Goal: Task Accomplishment & Management: Use online tool/utility

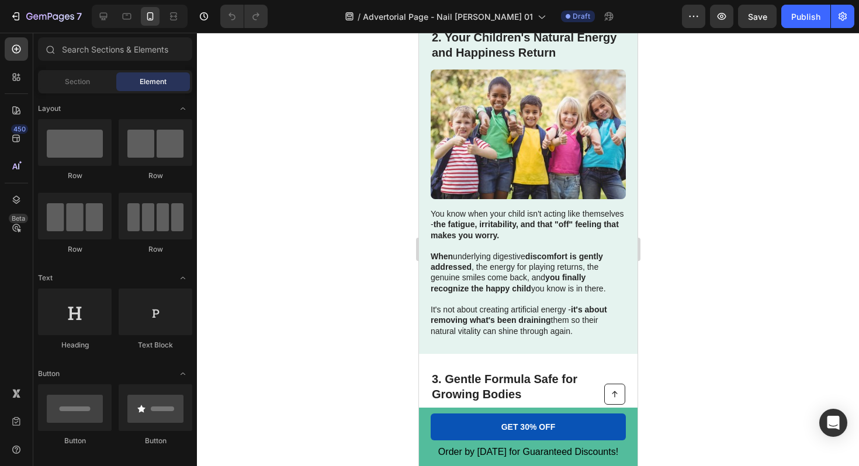
scroll to position [540, 0]
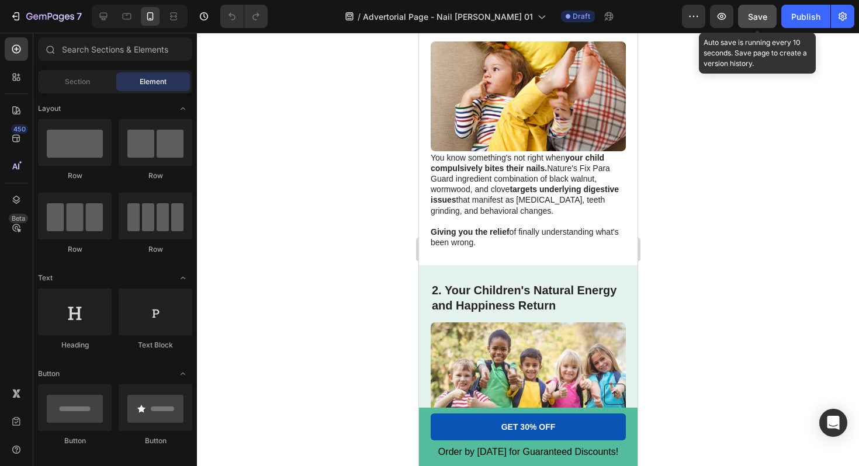
click at [755, 16] on span "Save" at bounding box center [757, 17] width 19 height 10
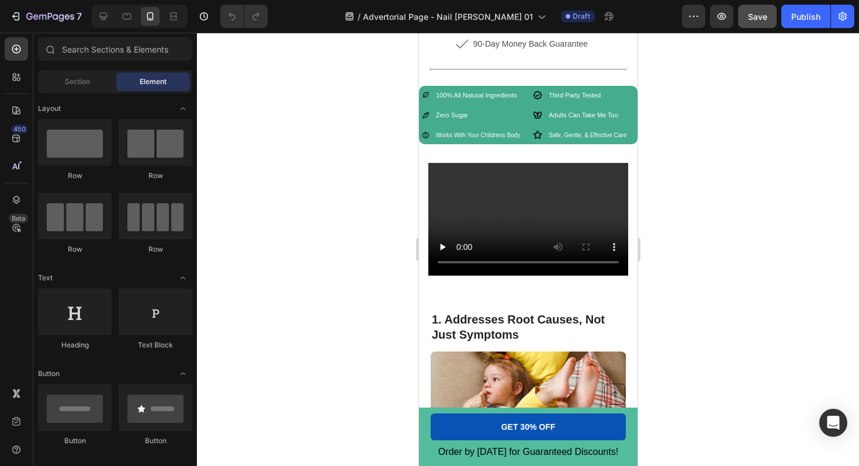
scroll to position [0, 0]
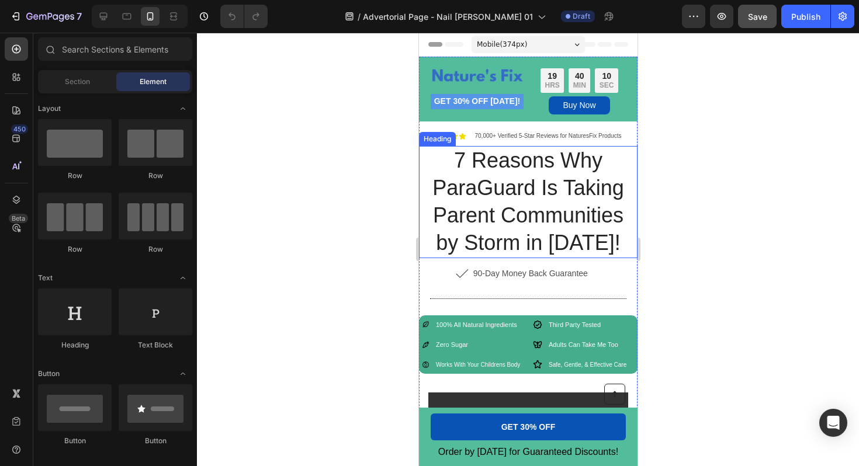
click at [458, 161] on h1 "7 Reasons Why ParaGuard Is Taking Parent Communities by Storm in [DATE]!" at bounding box center [527, 202] width 219 height 112
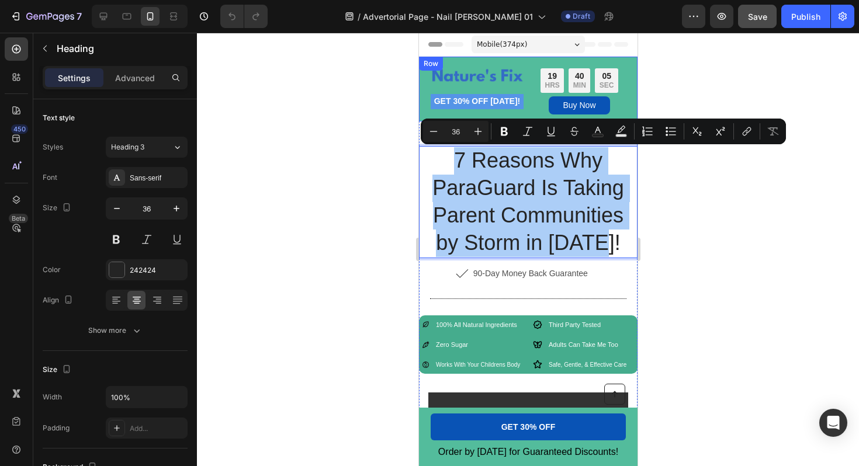
click at [375, 112] on div at bounding box center [528, 250] width 662 height 434
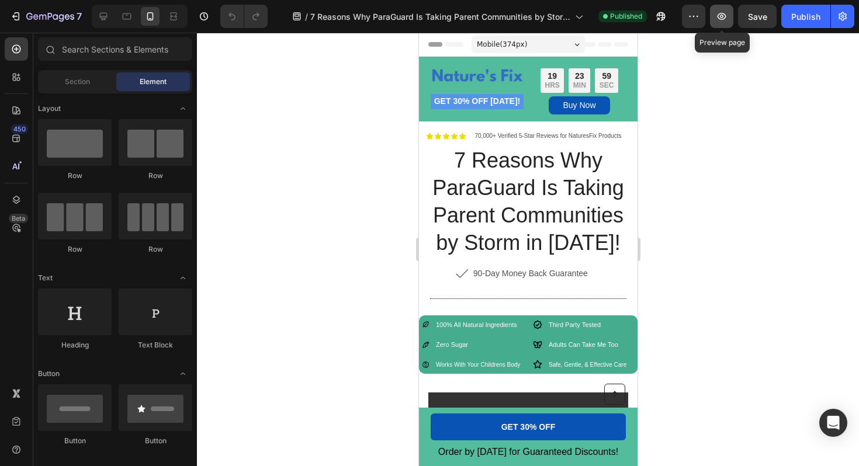
click at [725, 18] on icon "button" at bounding box center [721, 16] width 9 height 7
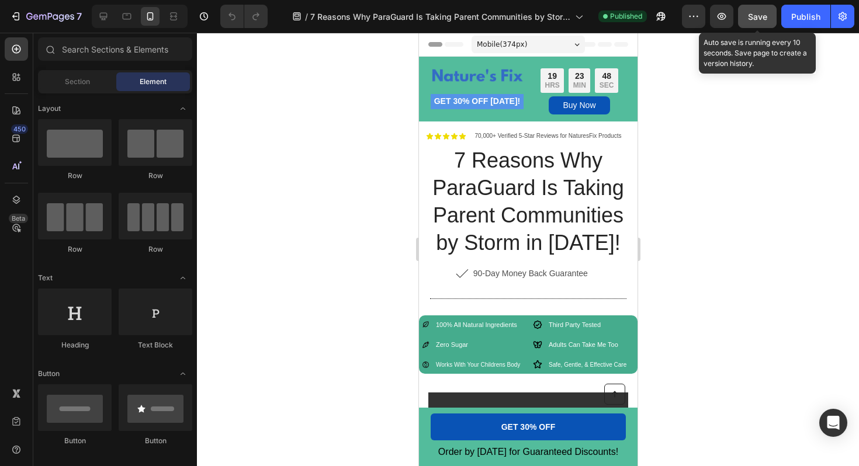
click at [762, 16] on span "Save" at bounding box center [757, 17] width 19 height 10
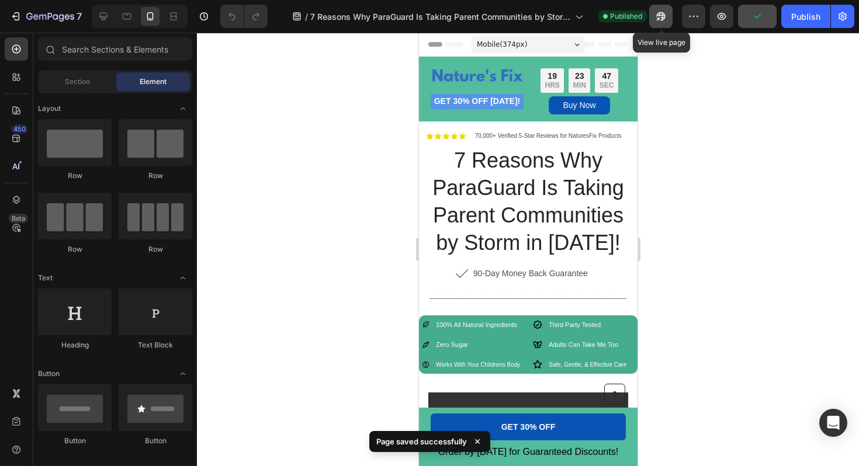
click at [658, 19] on icon "button" at bounding box center [658, 19] width 3 height 3
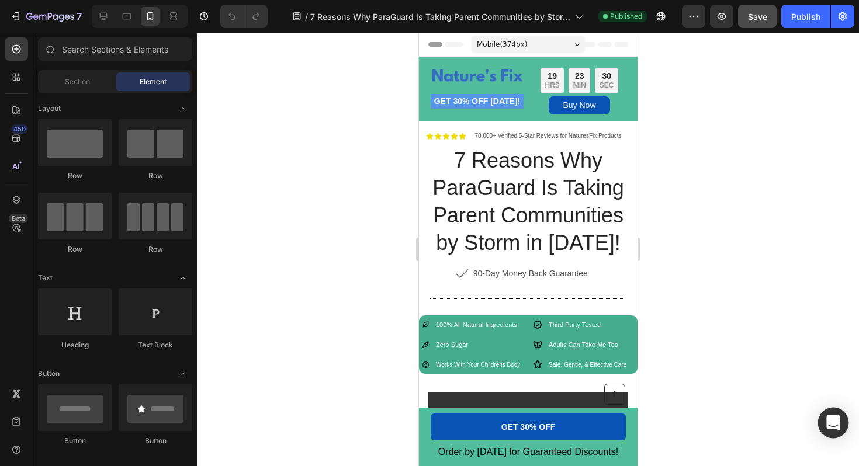
click at [830, 427] on icon "Open Intercom Messenger" at bounding box center [832, 422] width 13 height 15
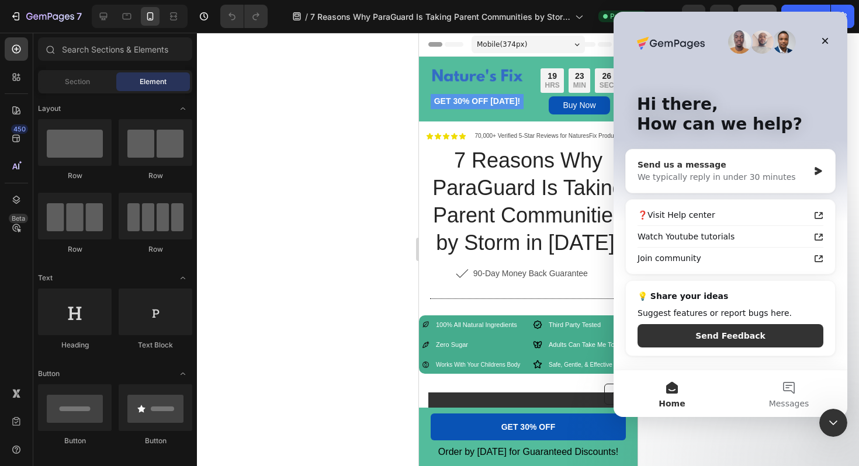
click at [757, 175] on div "We typically reply in under 30 minutes" at bounding box center [722, 177] width 171 height 12
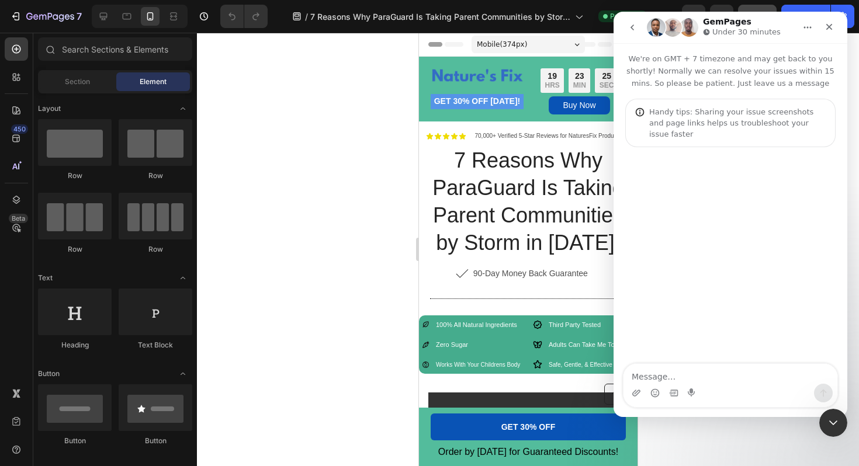
click at [673, 375] on textarea "Message…" at bounding box center [730, 374] width 214 height 20
type textarea "hello for some reason i cant view the live page of this advetorial page"
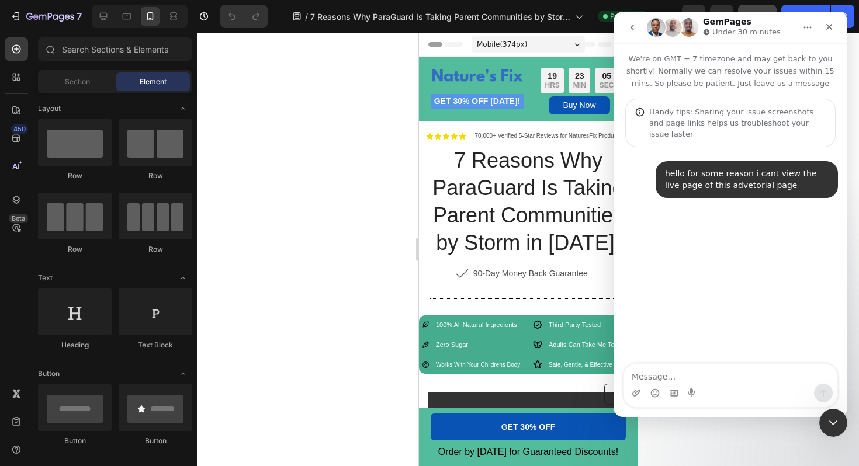
type textarea "i"
type textarea "its giving me an erroe"
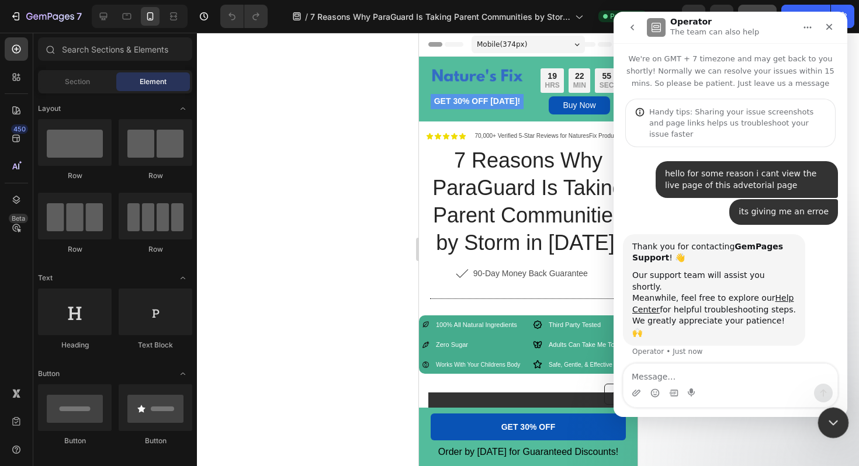
click at [841, 427] on div "Close Intercom Messenger" at bounding box center [831, 421] width 28 height 28
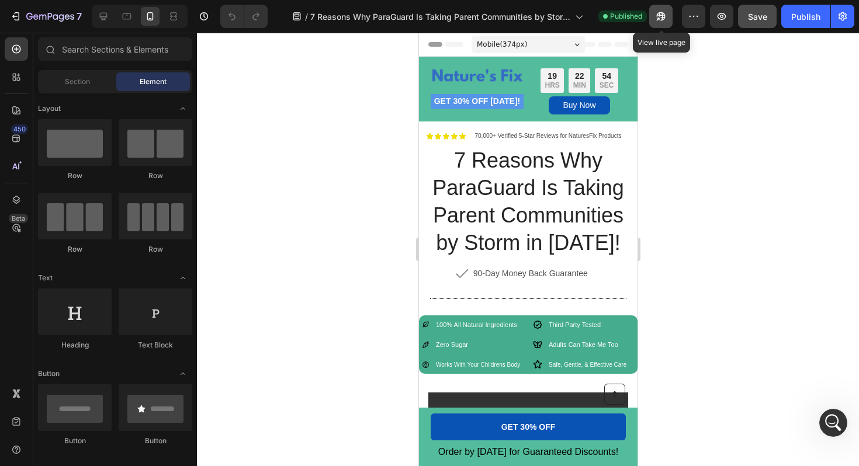
click at [660, 18] on icon "button" at bounding box center [661, 17] width 12 height 12
click at [845, 422] on html at bounding box center [831, 421] width 28 height 28
click at [817, 420] on div "Open Intercom Messenger" at bounding box center [831, 421] width 39 height 39
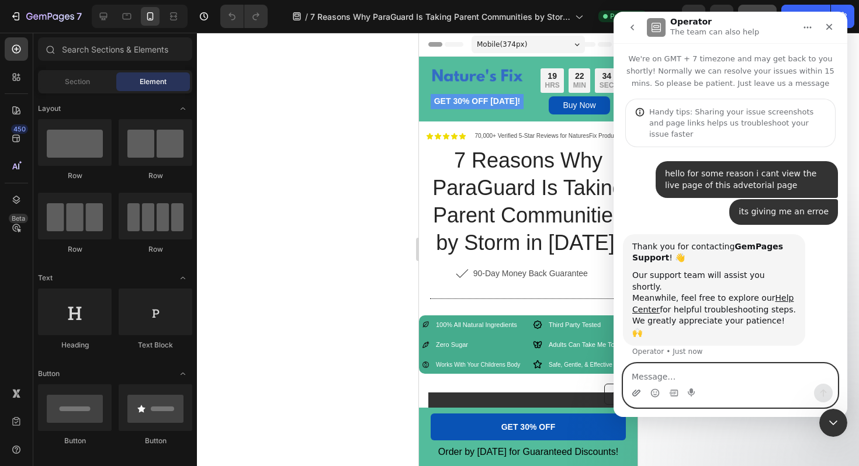
click at [635, 390] on icon "Upload attachment" at bounding box center [636, 393] width 9 height 9
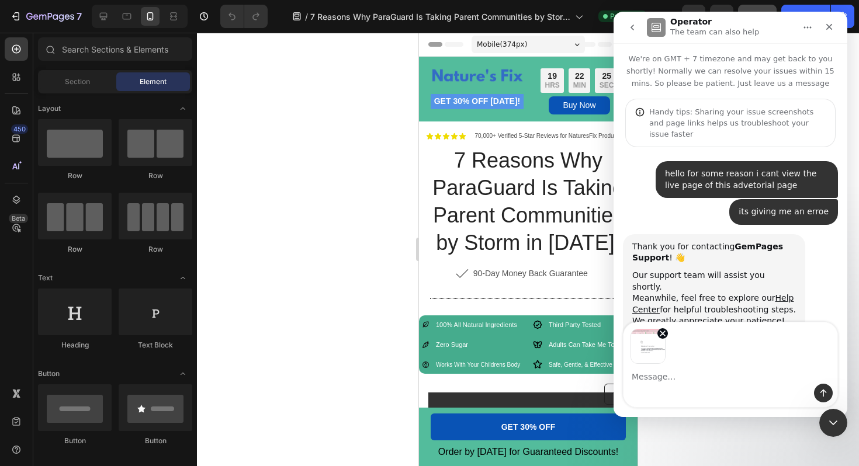
scroll to position [13, 0]
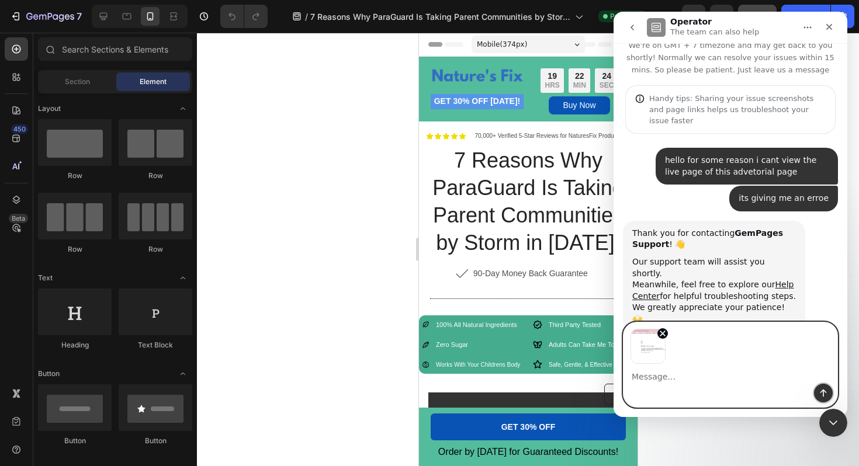
click at [822, 390] on icon "Send a message…" at bounding box center [823, 394] width 6 height 8
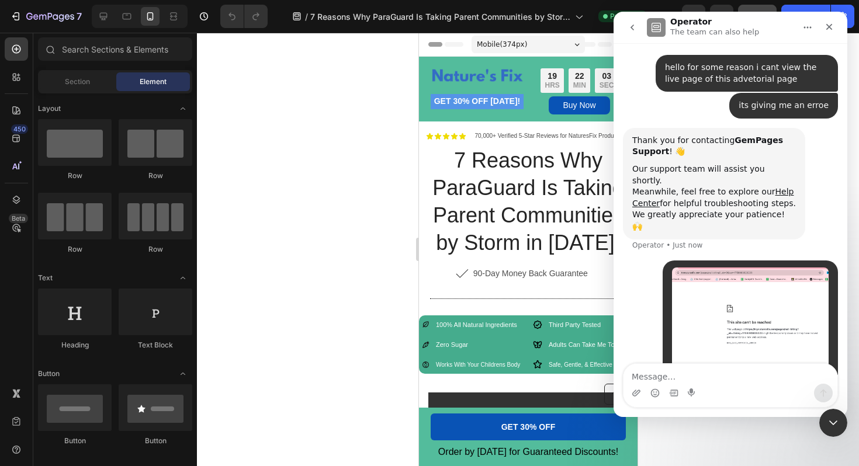
scroll to position [0, 0]
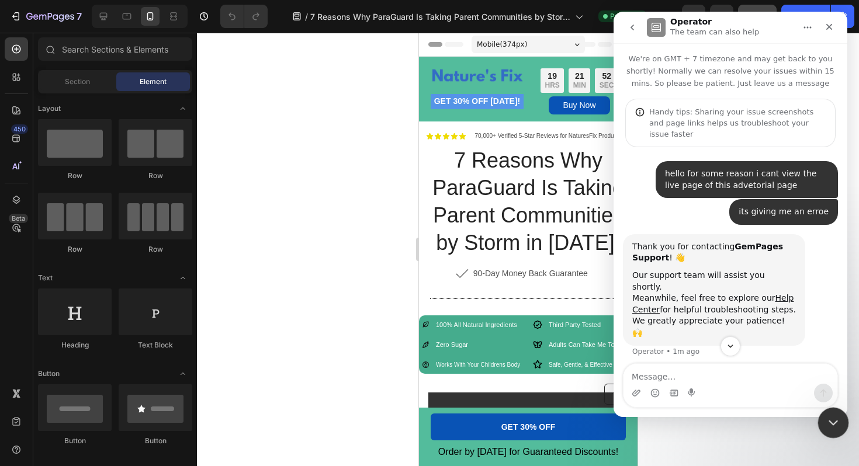
click at [827, 422] on icon "Close Intercom Messenger" at bounding box center [831, 421] width 14 height 14
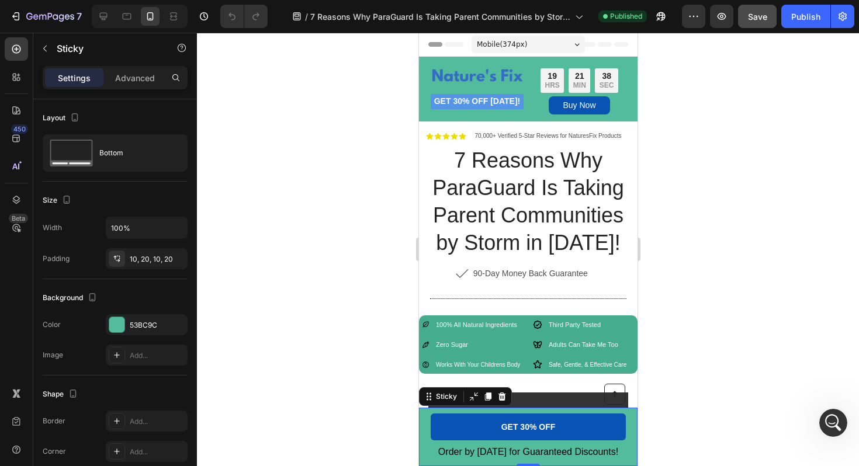
click at [595, 466] on div "Button Order by October 10th for Guaranteed Discounts! Text Block GET 30% OFF B…" at bounding box center [527, 437] width 219 height 58
click at [473, 392] on icon at bounding box center [473, 396] width 9 height 9
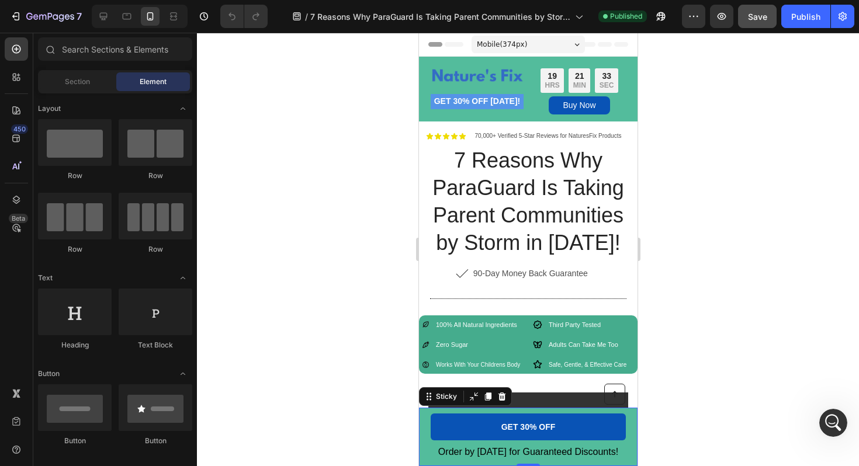
click at [418, 456] on div "Button Order by October 10th for Guaranteed Discounts! Text Block GET 30% OFF B…" at bounding box center [527, 437] width 219 height 58
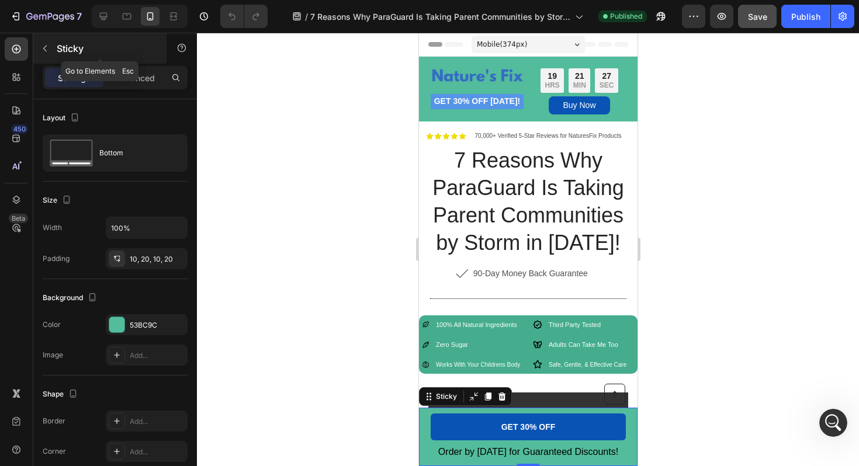
click at [45, 50] on icon "button" at bounding box center [45, 49] width 4 height 6
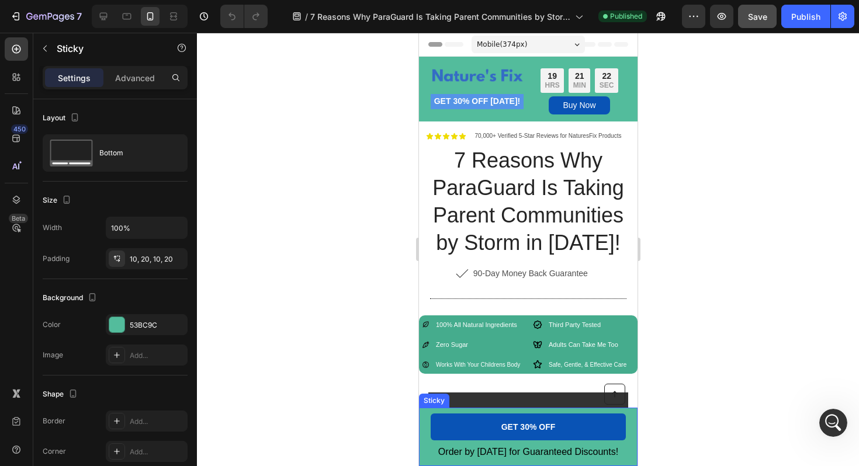
click at [427, 439] on div "Button Order by October 10th for Guaranteed Discounts! Text Block GET 30% OFF B…" at bounding box center [527, 437] width 219 height 58
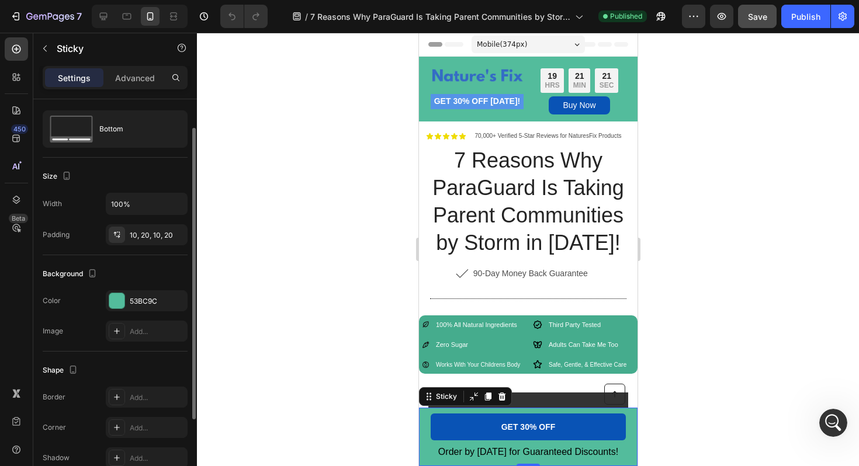
scroll to position [30, 0]
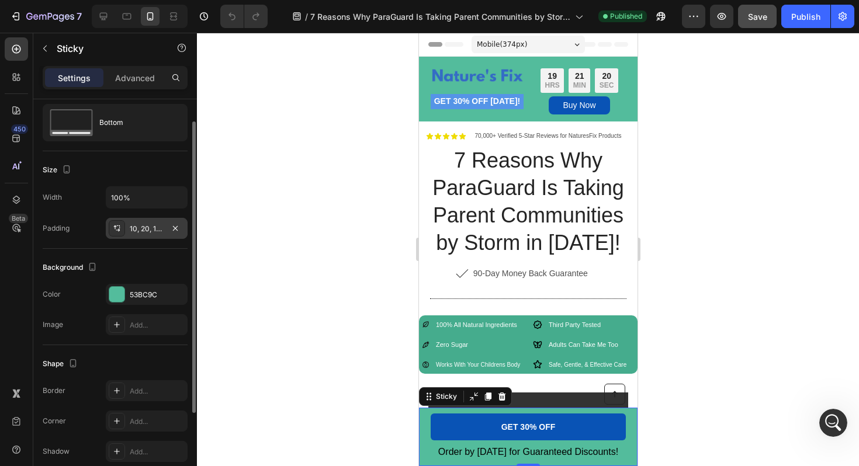
click at [143, 224] on div "10, 20, 10, 20" at bounding box center [147, 229] width 34 height 11
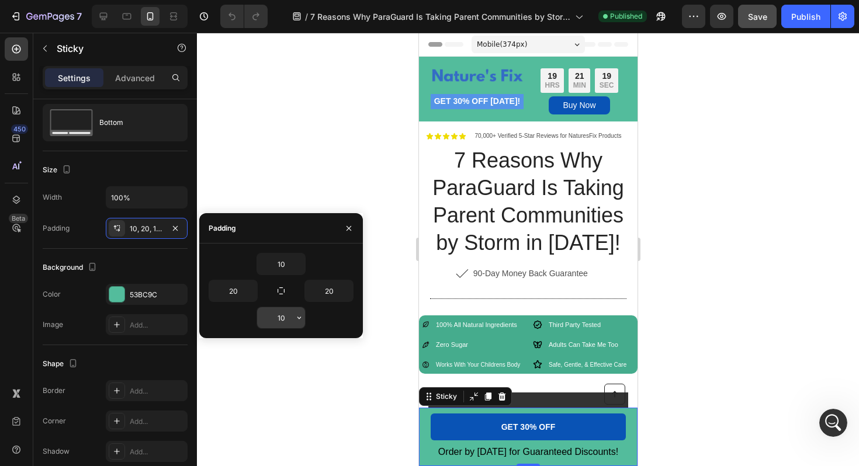
click at [285, 322] on input "10" at bounding box center [281, 317] width 48 height 21
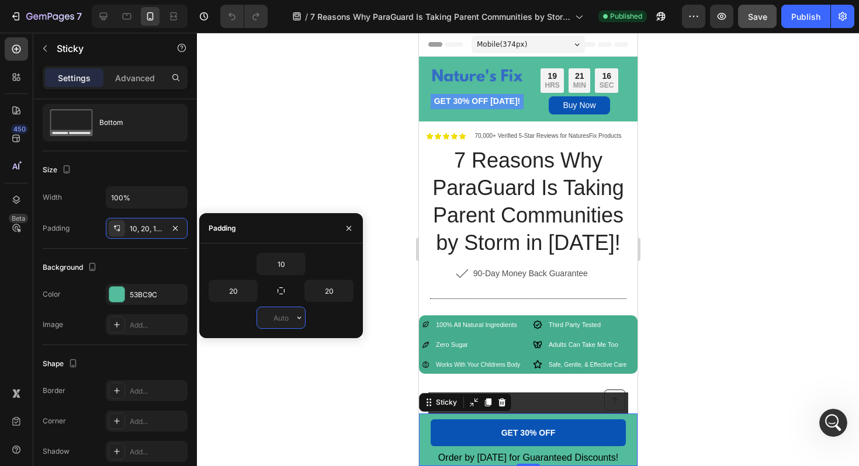
type input "5"
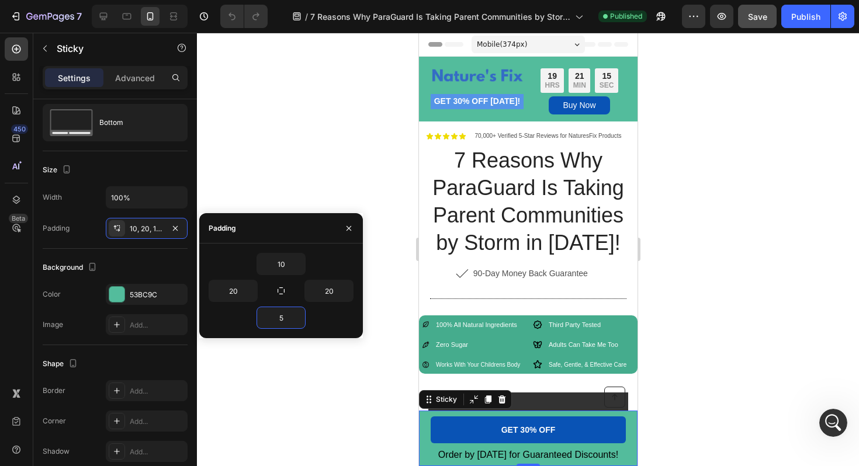
click at [318, 161] on div at bounding box center [528, 250] width 662 height 434
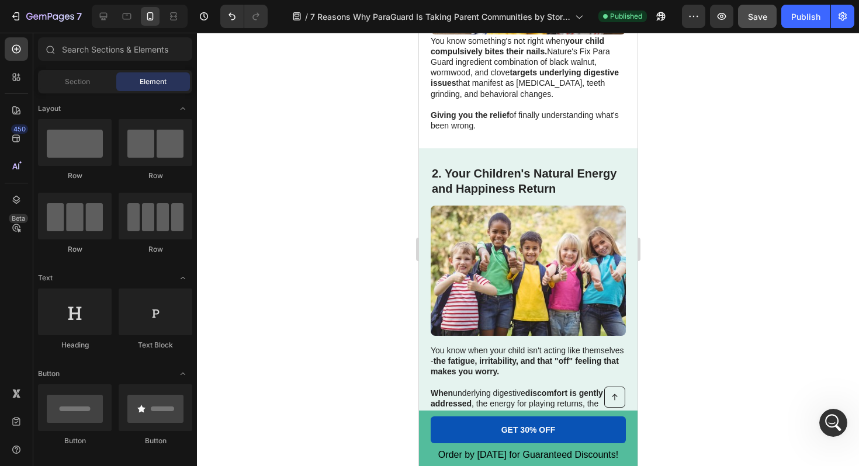
scroll to position [673, 0]
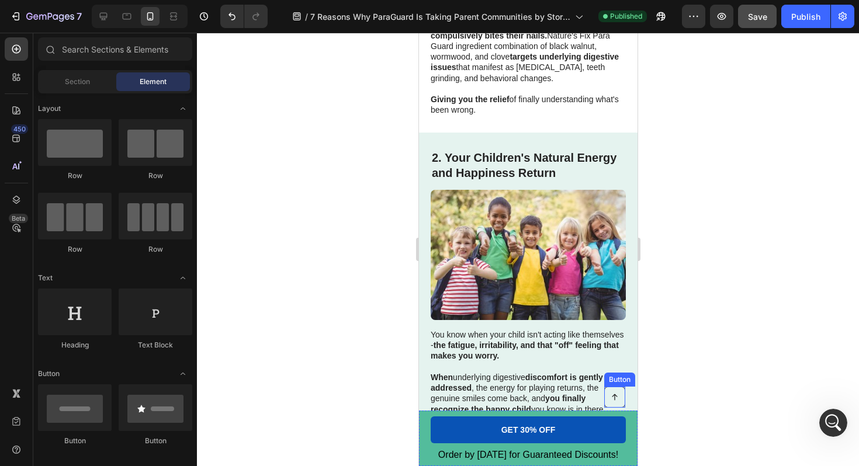
click at [618, 396] on icon at bounding box center [614, 397] width 8 height 8
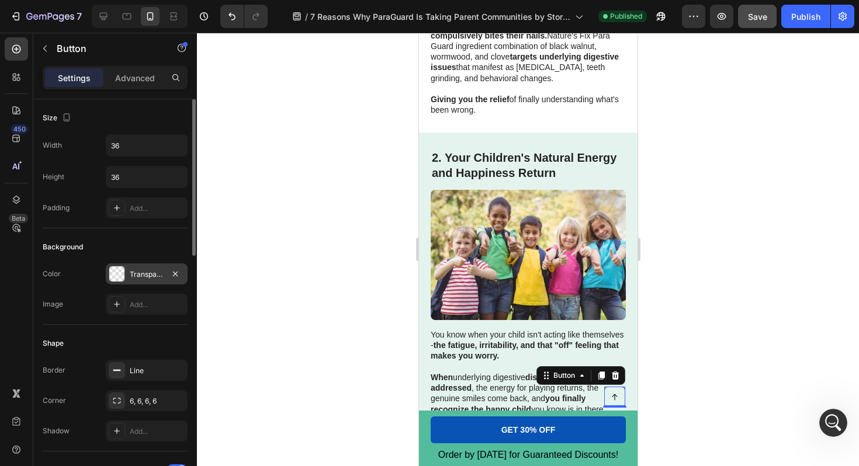
click at [131, 269] on div "Transparent" at bounding box center [147, 274] width 34 height 11
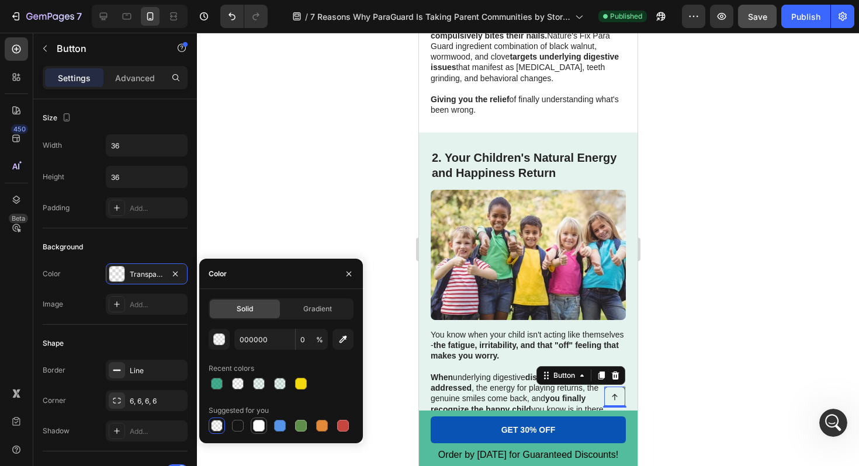
click at [261, 432] on div at bounding box center [259, 426] width 14 height 14
type input "FFFFFF"
type input "100"
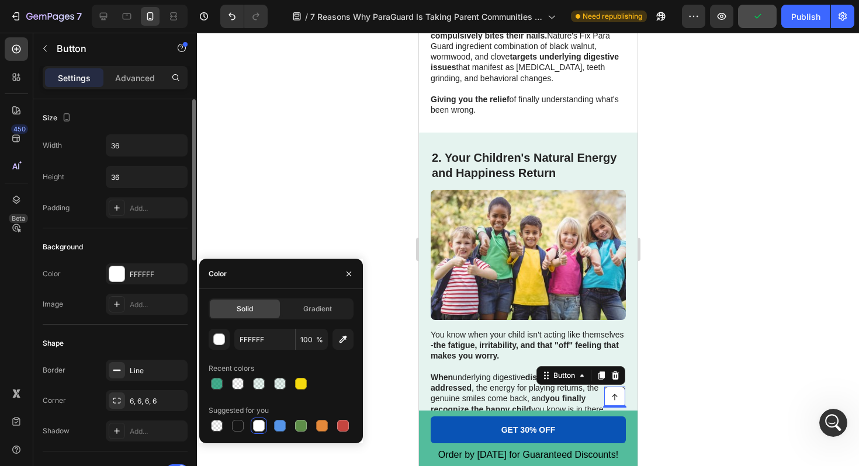
click at [170, 245] on div "Background" at bounding box center [115, 247] width 145 height 19
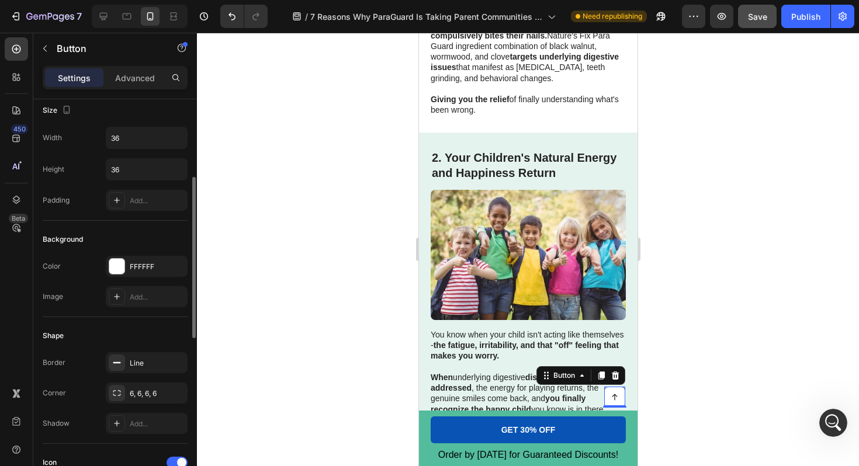
scroll to position [0, 0]
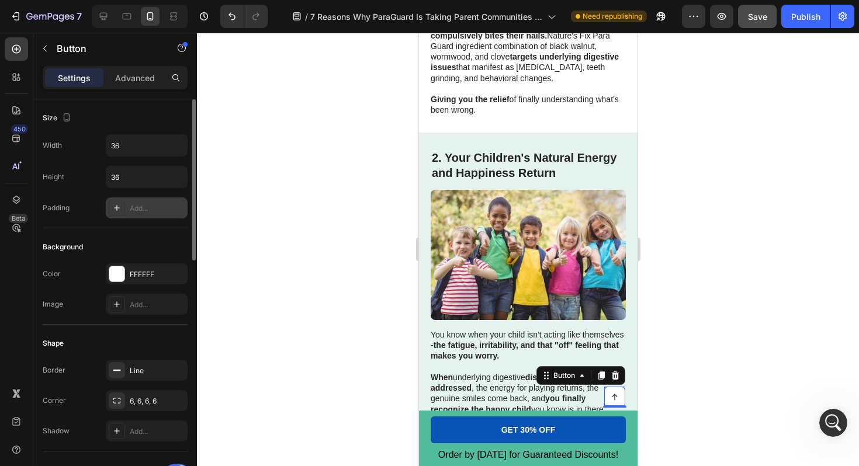
click at [123, 207] on div at bounding box center [117, 208] width 16 height 16
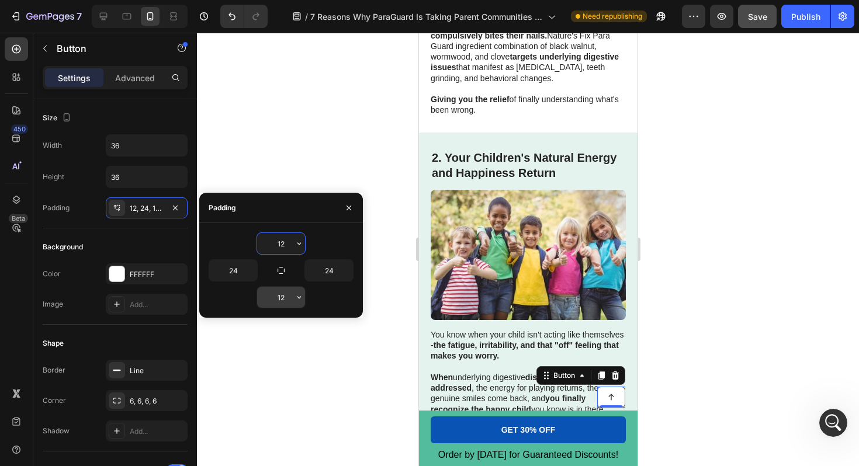
click at [287, 296] on input "12" at bounding box center [281, 297] width 48 height 21
type input "2"
type input "1"
type input "15"
click at [335, 159] on div at bounding box center [528, 250] width 662 height 434
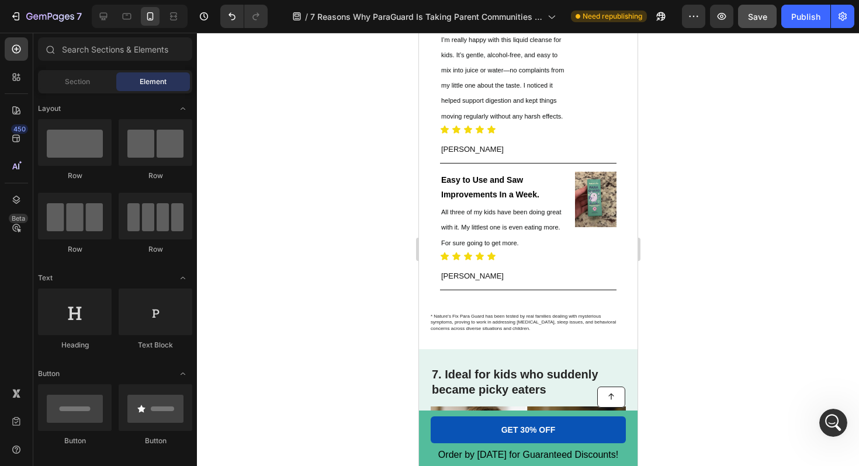
scroll to position [2823, 0]
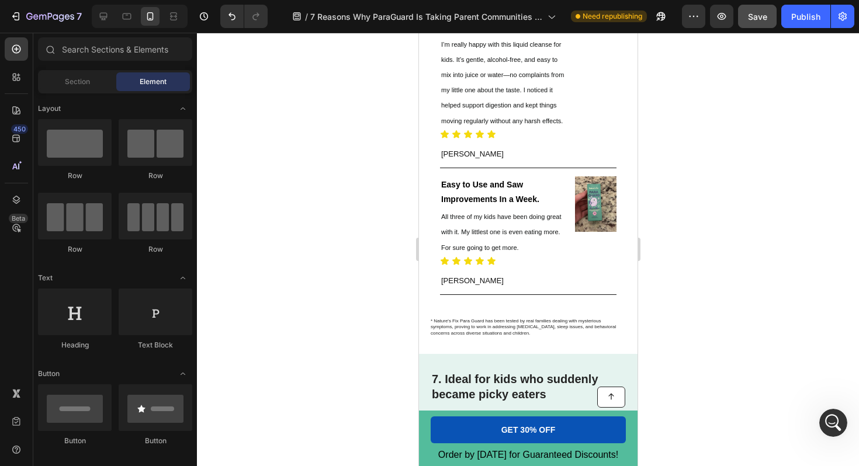
click at [834, 442] on div at bounding box center [528, 250] width 662 height 434
click at [832, 424] on icon "Open Intercom Messenger" at bounding box center [831, 421] width 19 height 19
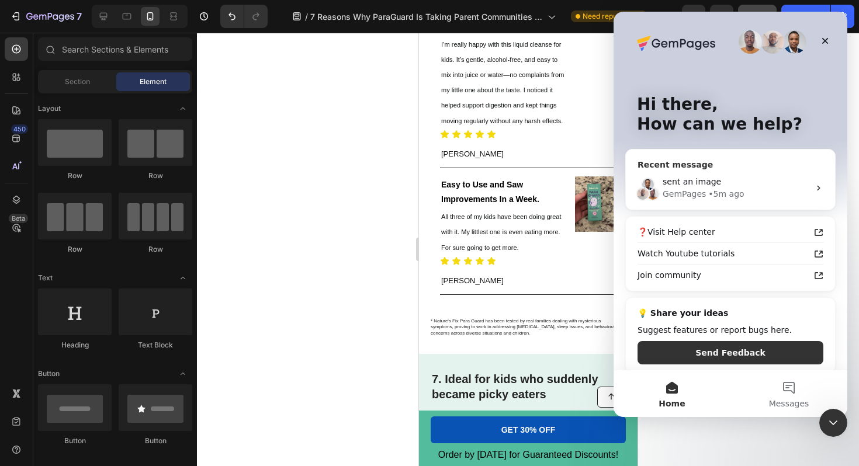
click at [774, 196] on div "GemPages • 5m ago" at bounding box center [736, 194] width 147 height 12
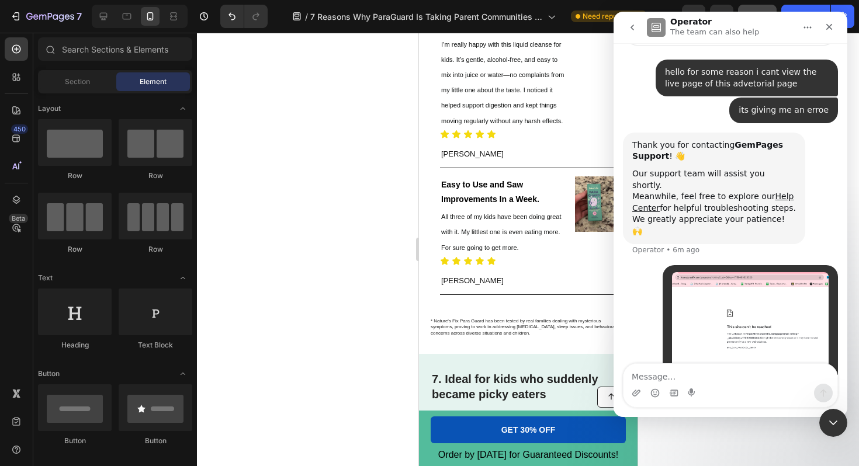
scroll to position [106, 0]
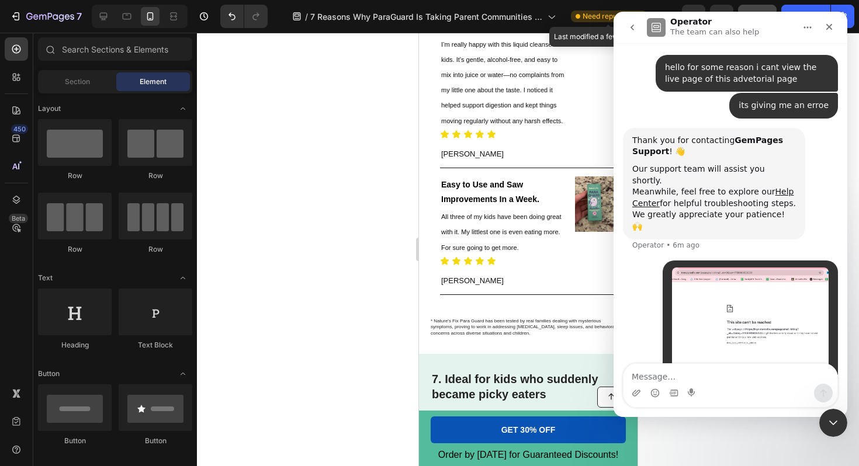
click at [590, 15] on span "Need republishing" at bounding box center [613, 16] width 60 height 11
click at [822, 420] on div "Close Intercom Messenger" at bounding box center [831, 421] width 28 height 28
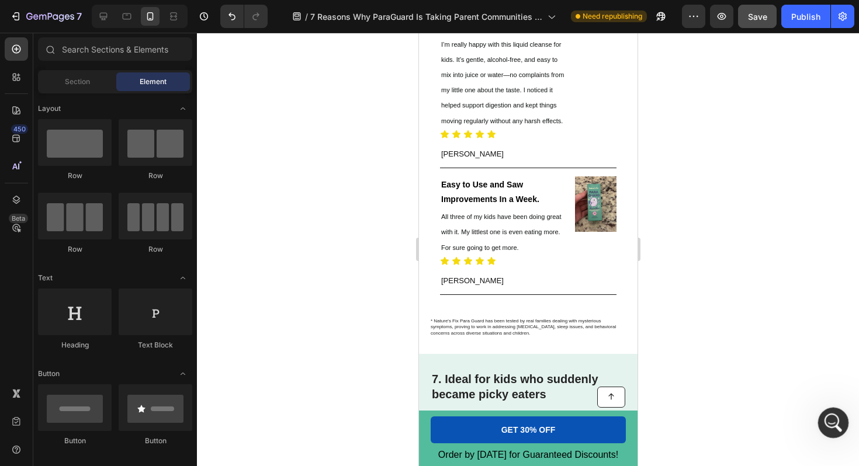
drag, startPoint x: 824, startPoint y: 420, endPoint x: 762, endPoint y: 335, distance: 104.6
click at [817, 407] on html at bounding box center [831, 421] width 28 height 28
click at [598, 16] on span "Need republishing" at bounding box center [613, 16] width 60 height 11
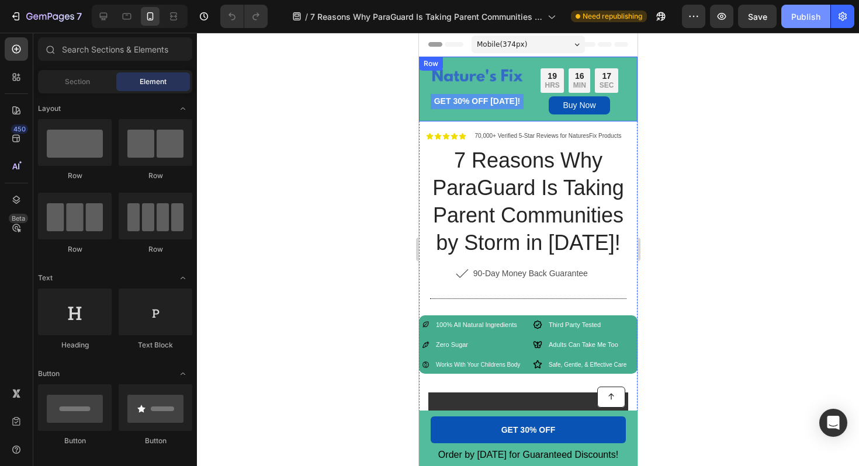
click at [810, 20] on div "Publish" at bounding box center [805, 17] width 29 height 12
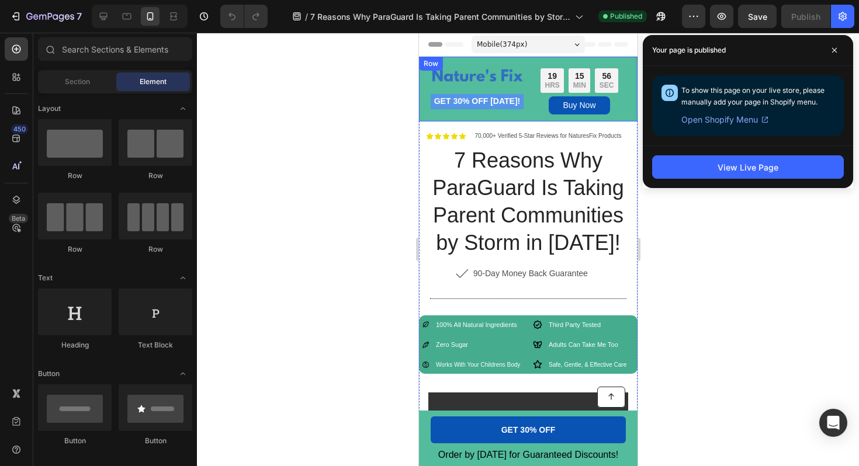
click at [763, 121] on icon at bounding box center [764, 119] width 9 height 9
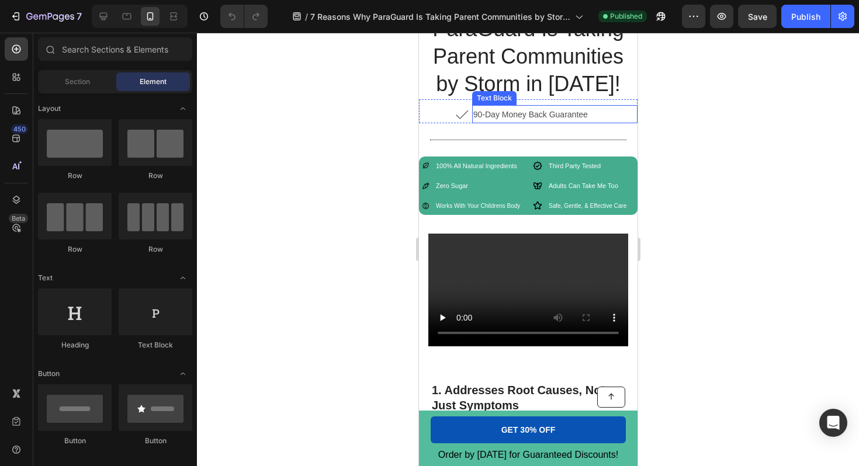
scroll to position [143, 0]
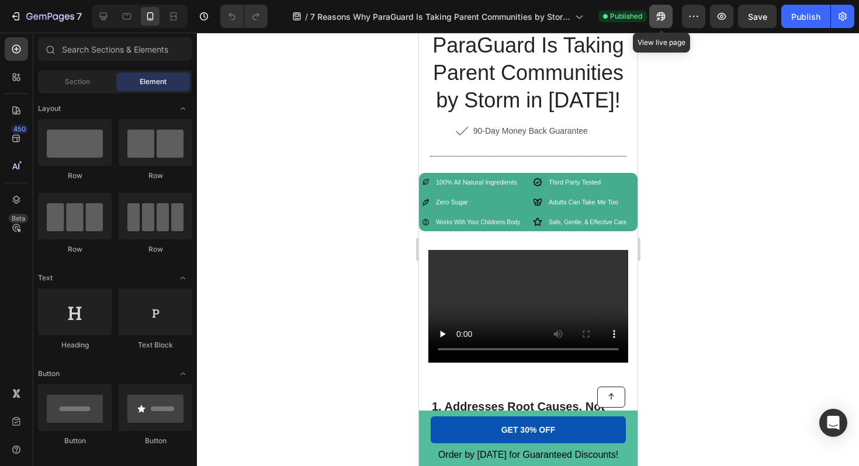
click at [666, 18] on icon "button" at bounding box center [661, 17] width 12 height 12
click at [837, 427] on icon "Open Intercom Messenger" at bounding box center [832, 422] width 13 height 15
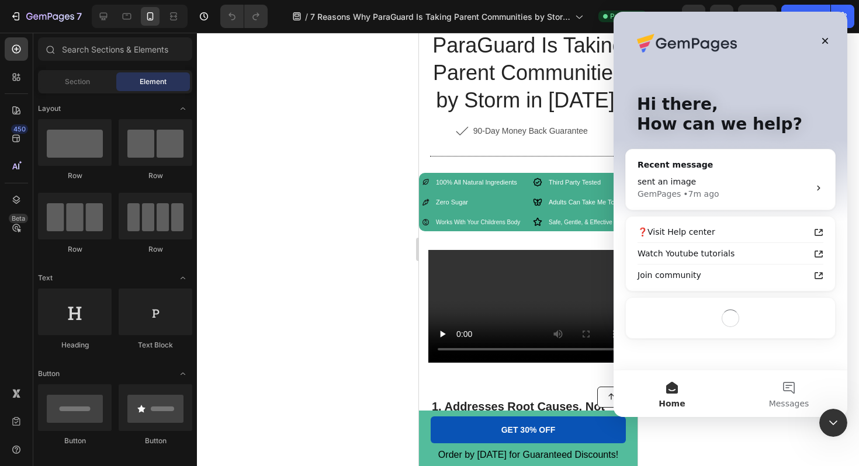
scroll to position [0, 0]
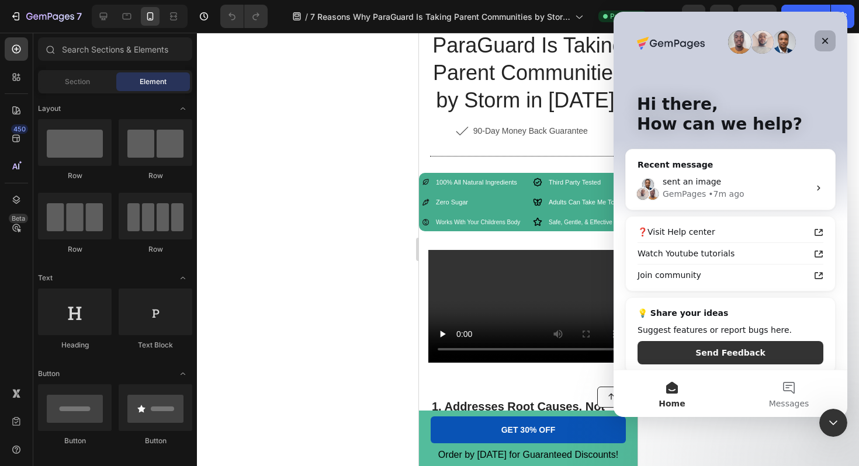
click at [834, 33] on div "Close" at bounding box center [824, 40] width 21 height 21
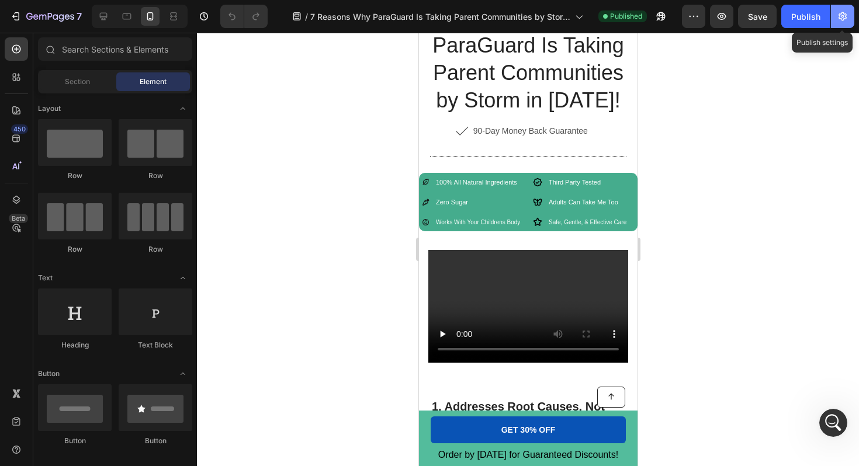
click at [837, 20] on icon "button" at bounding box center [843, 17] width 12 height 12
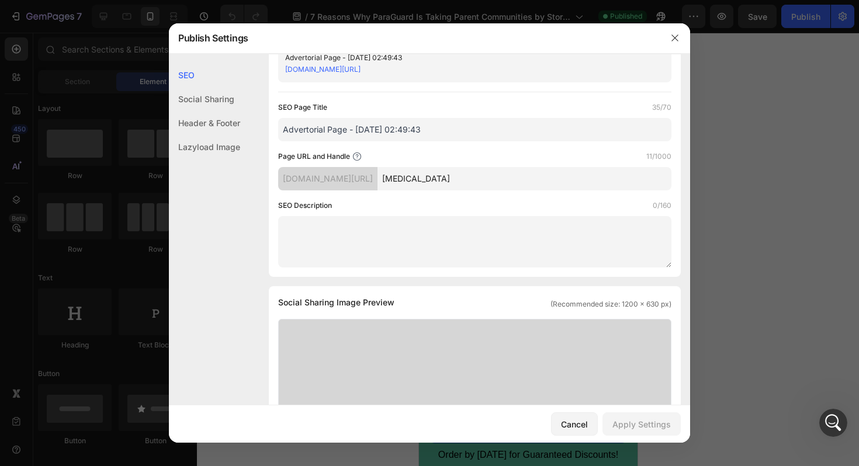
scroll to position [51, 0]
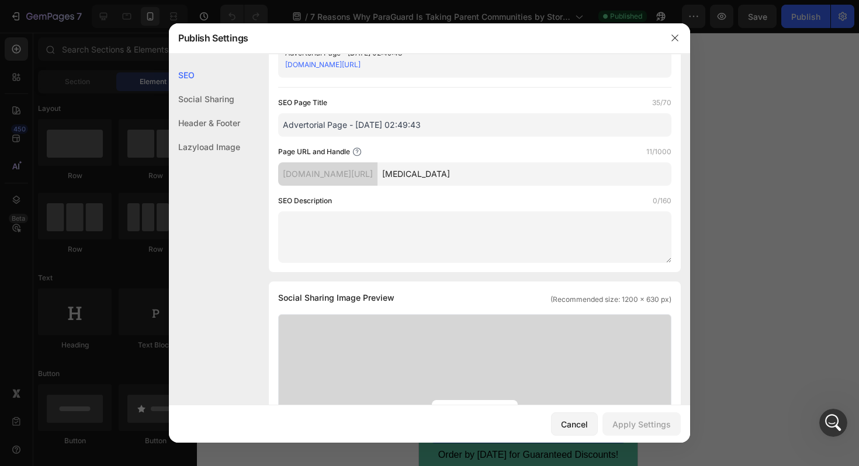
click at [429, 118] on input "Advertorial Page - [DATE] 02:49:43" at bounding box center [474, 124] width 393 height 23
drag, startPoint x: 349, startPoint y: 124, endPoint x: 457, endPoint y: 122, distance: 108.7
click at [457, 122] on input "Advertorial Page - [DATE] 02:49:43" at bounding box center [474, 124] width 393 height 23
type input "A"
type input "Nail [PERSON_NAME] All Natural Solution"
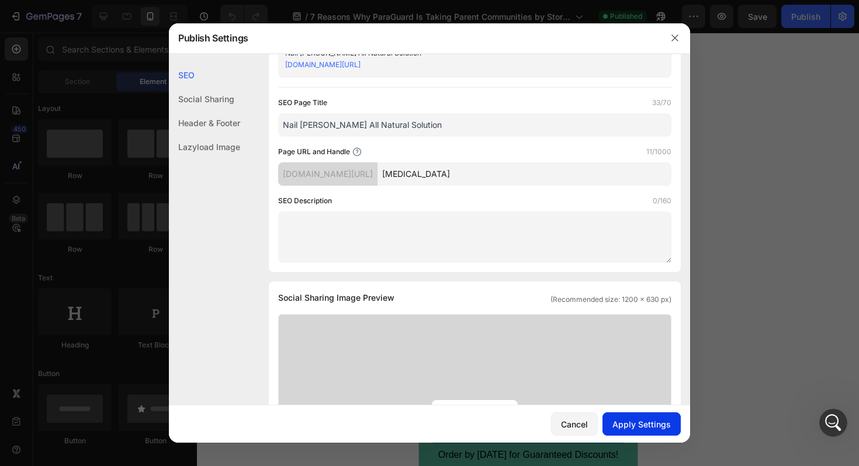
click at [658, 421] on div "Apply Settings" at bounding box center [641, 424] width 58 height 12
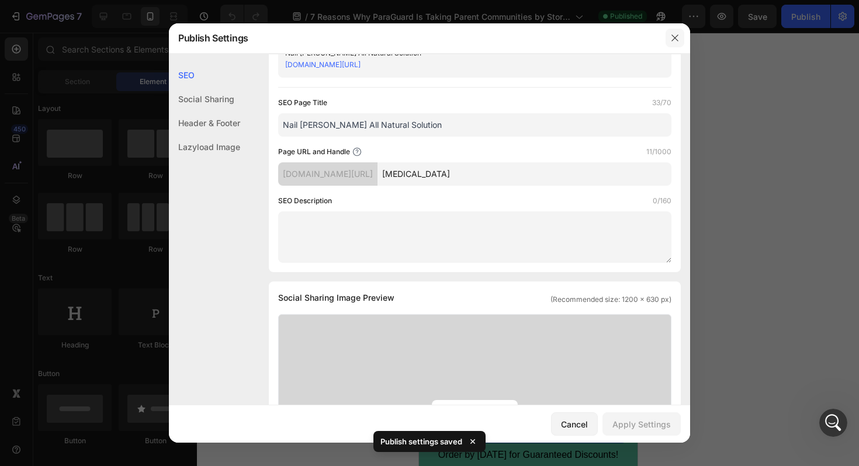
click at [673, 33] on icon "button" at bounding box center [674, 37] width 9 height 9
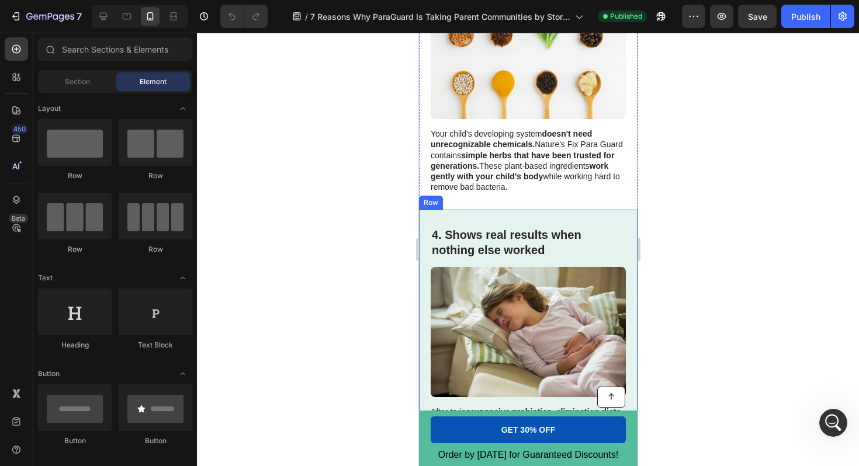
scroll to position [1197, 0]
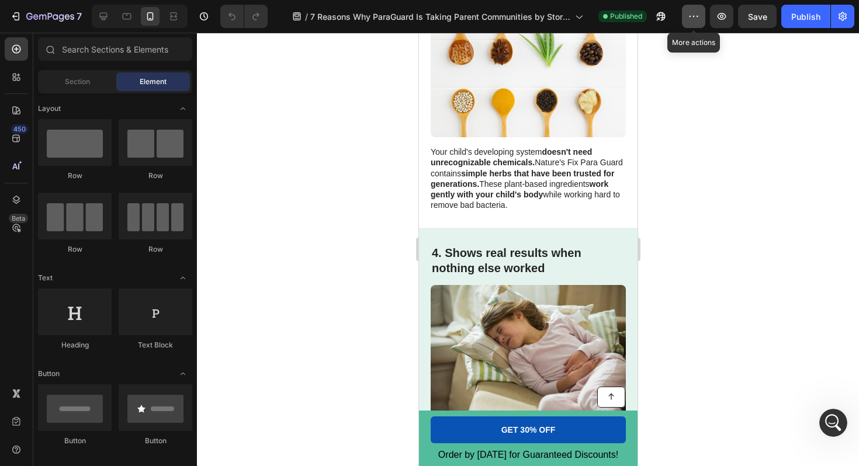
click at [696, 13] on icon "button" at bounding box center [694, 17] width 12 height 12
click at [727, 23] on button "button" at bounding box center [721, 16] width 23 height 23
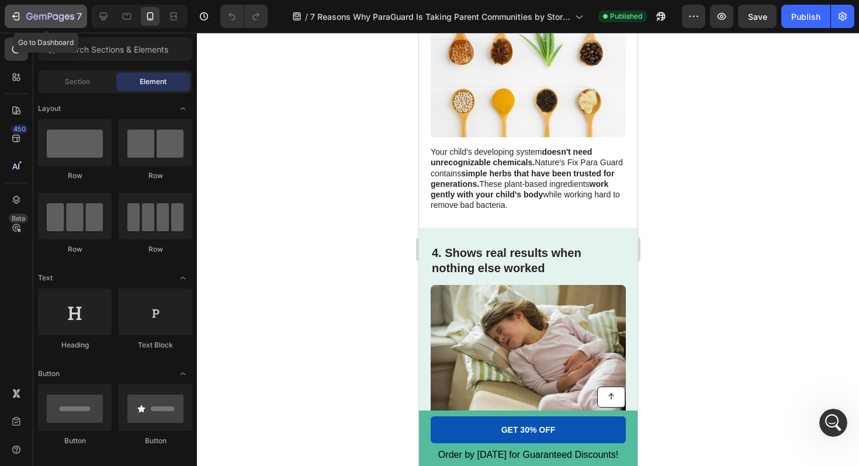
click at [24, 15] on div "7" at bounding box center [46, 16] width 72 height 14
